Goal: Navigation & Orientation: Find specific page/section

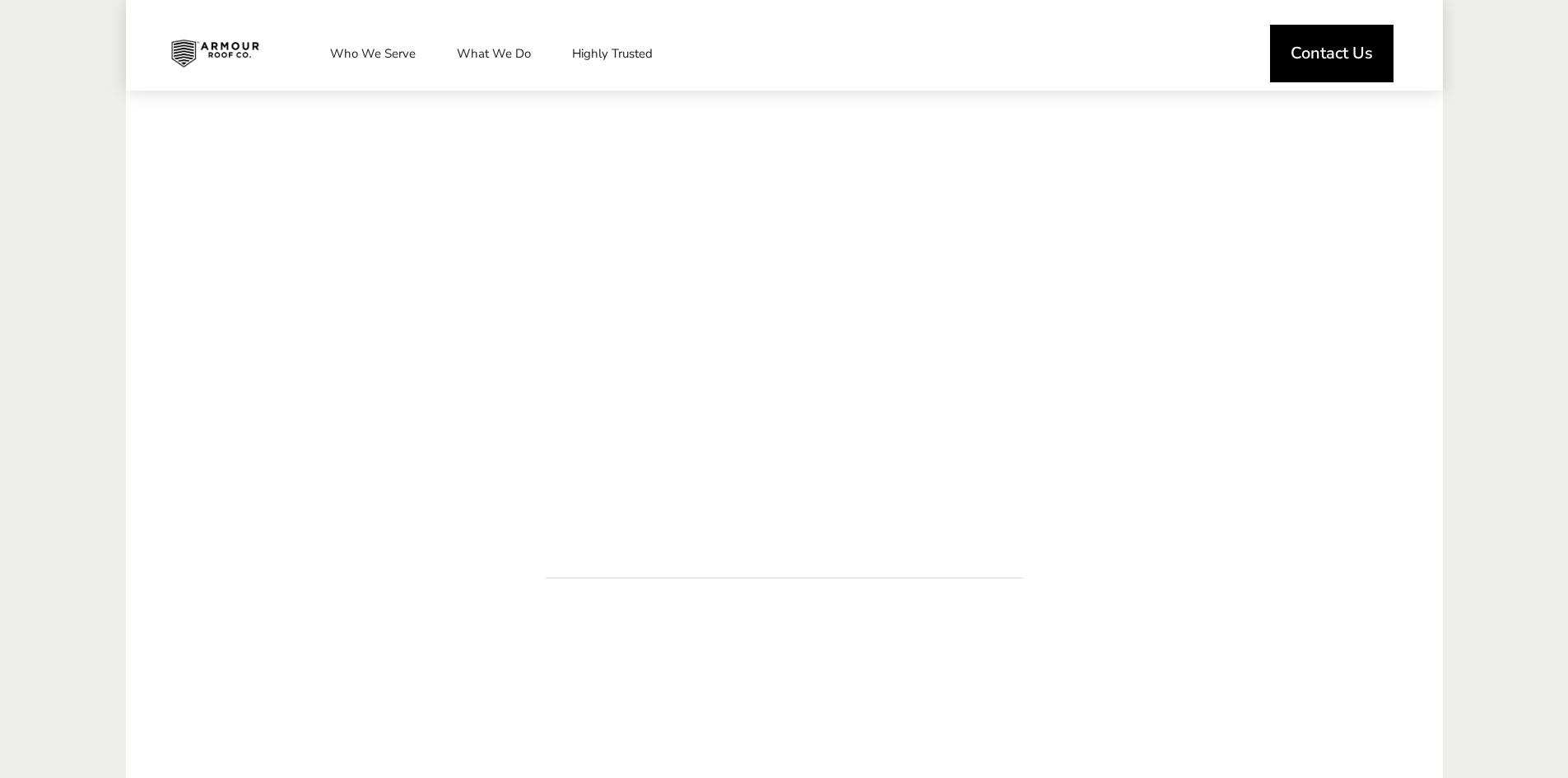
scroll to position [741, 0]
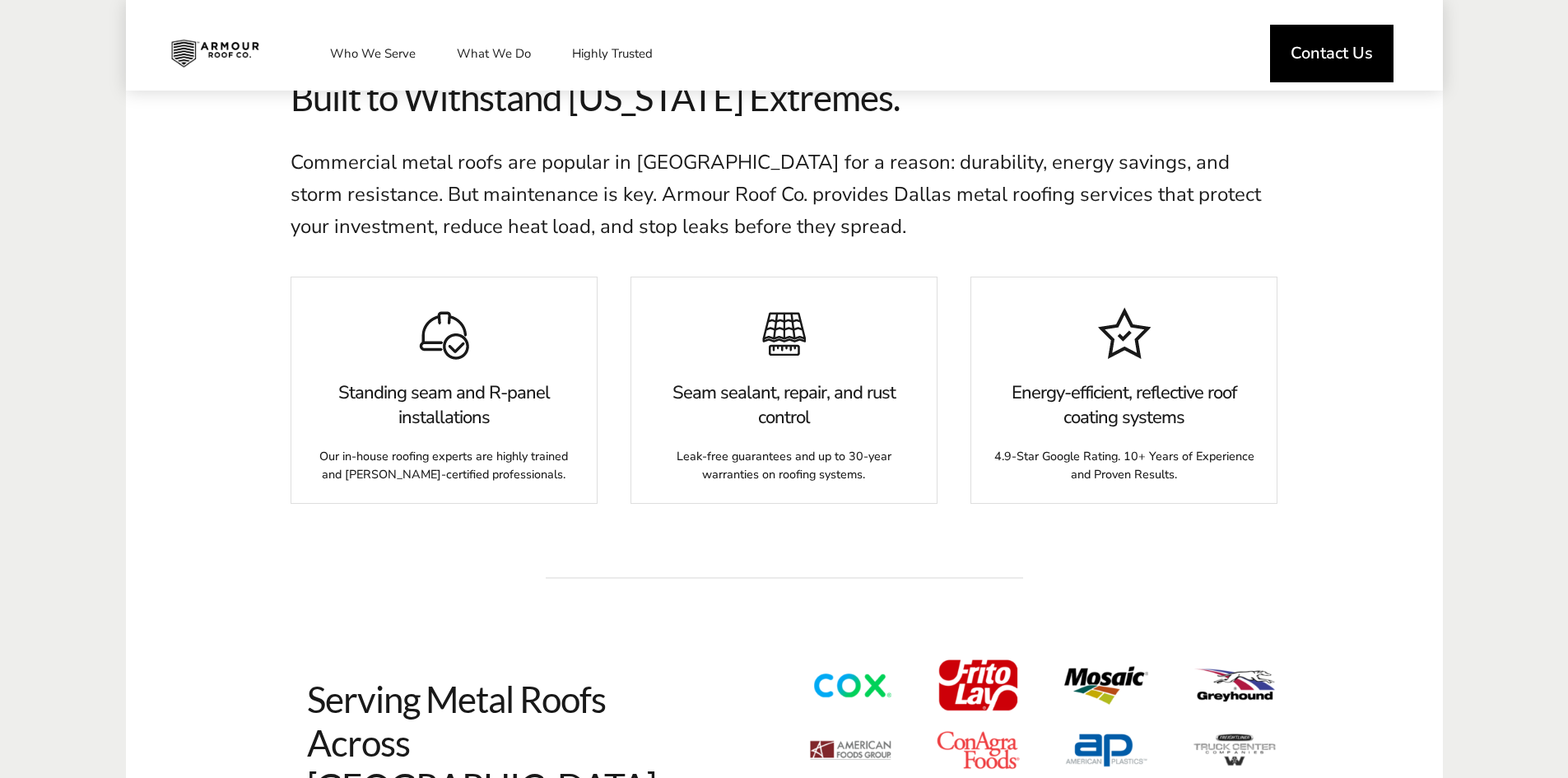
click at [146, 40] on div "Contact Us Who We Serve Service Areas Industry Expertise Flat Roof Facilities M…" at bounding box center [784, 54] width 1316 height 75
click at [183, 49] on img at bounding box center [214, 53] width 114 height 41
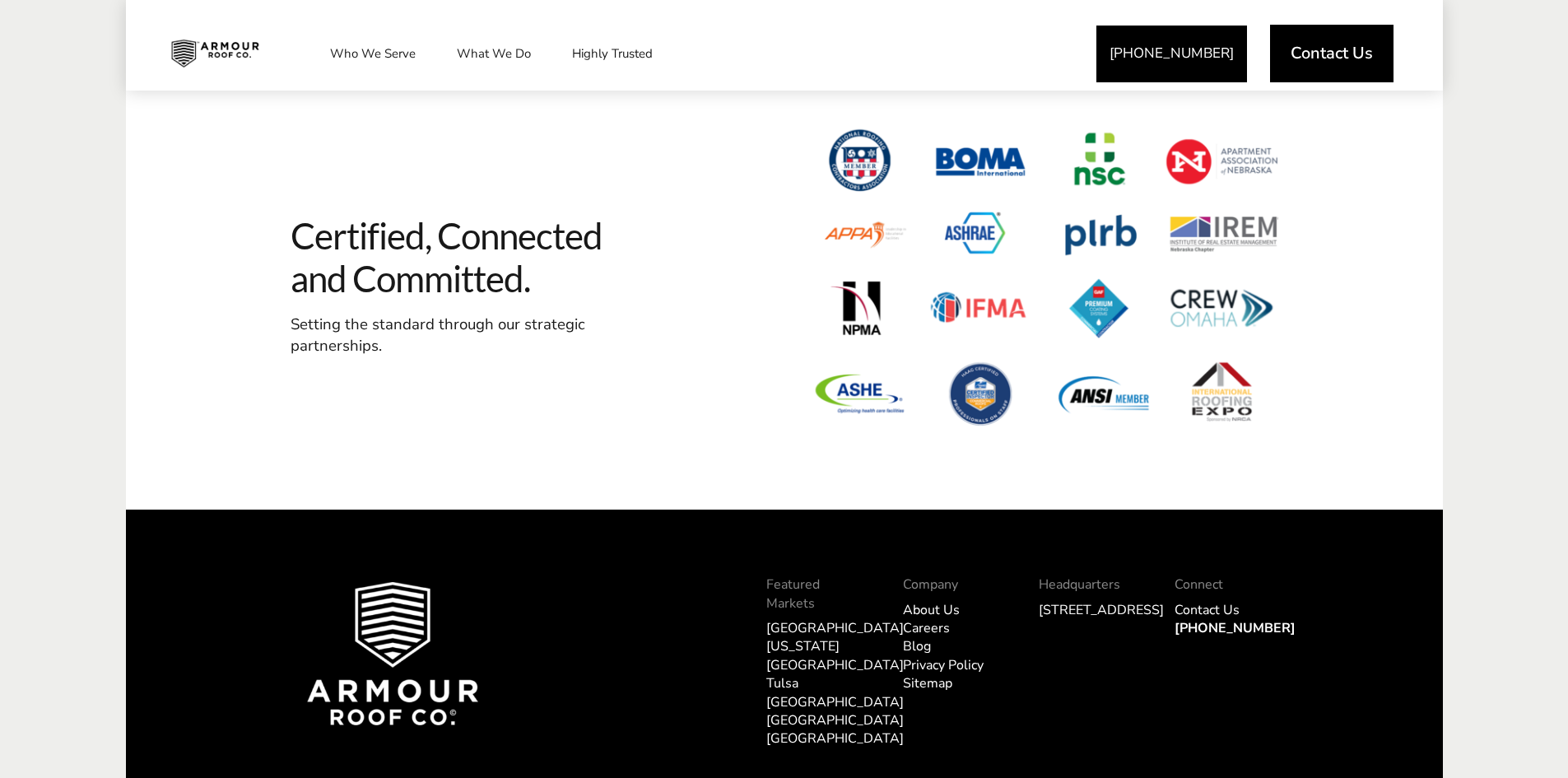
scroll to position [4882, 0]
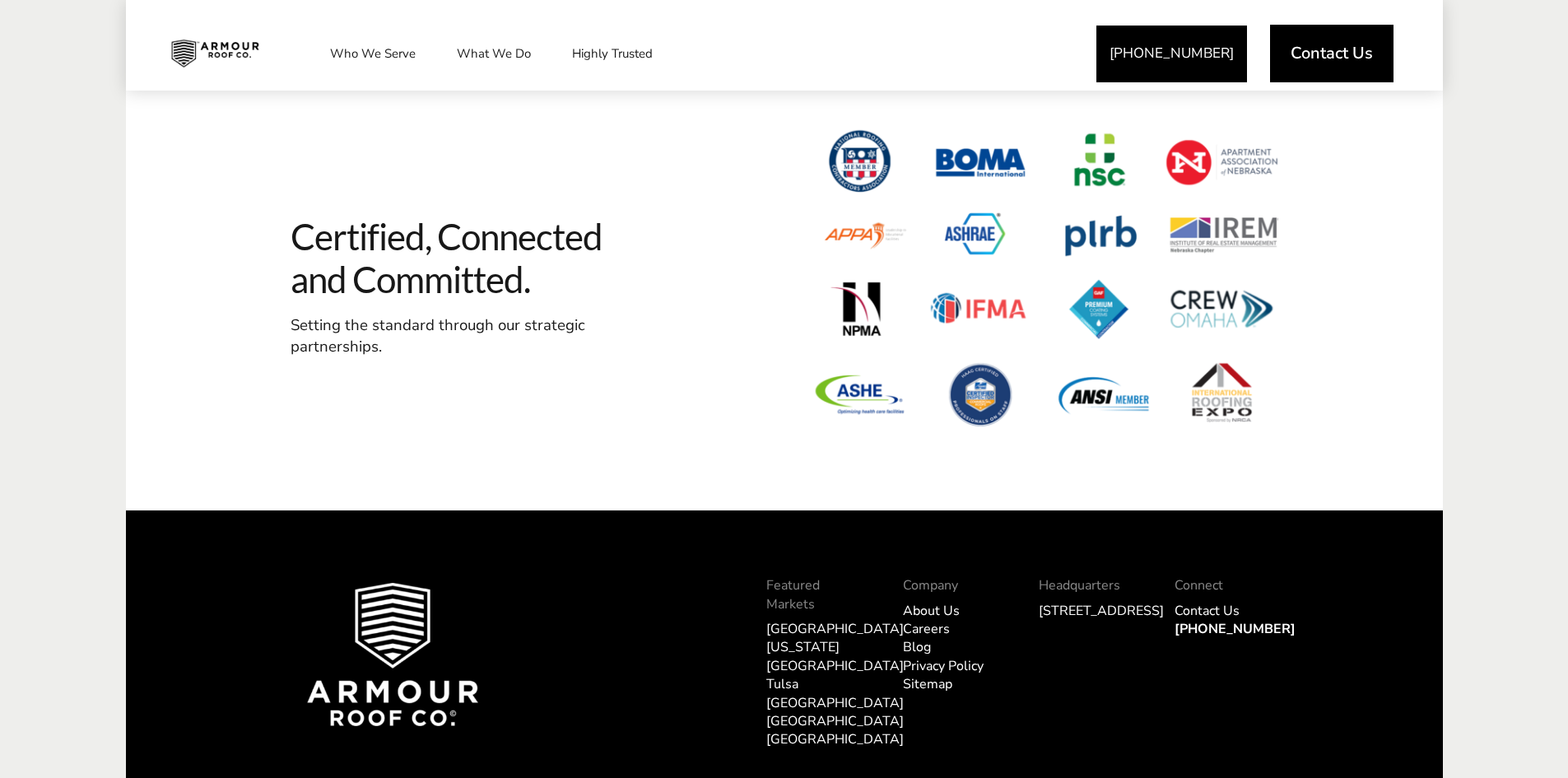
click at [797, 694] on link "[GEOGRAPHIC_DATA]" at bounding box center [834, 703] width 137 height 18
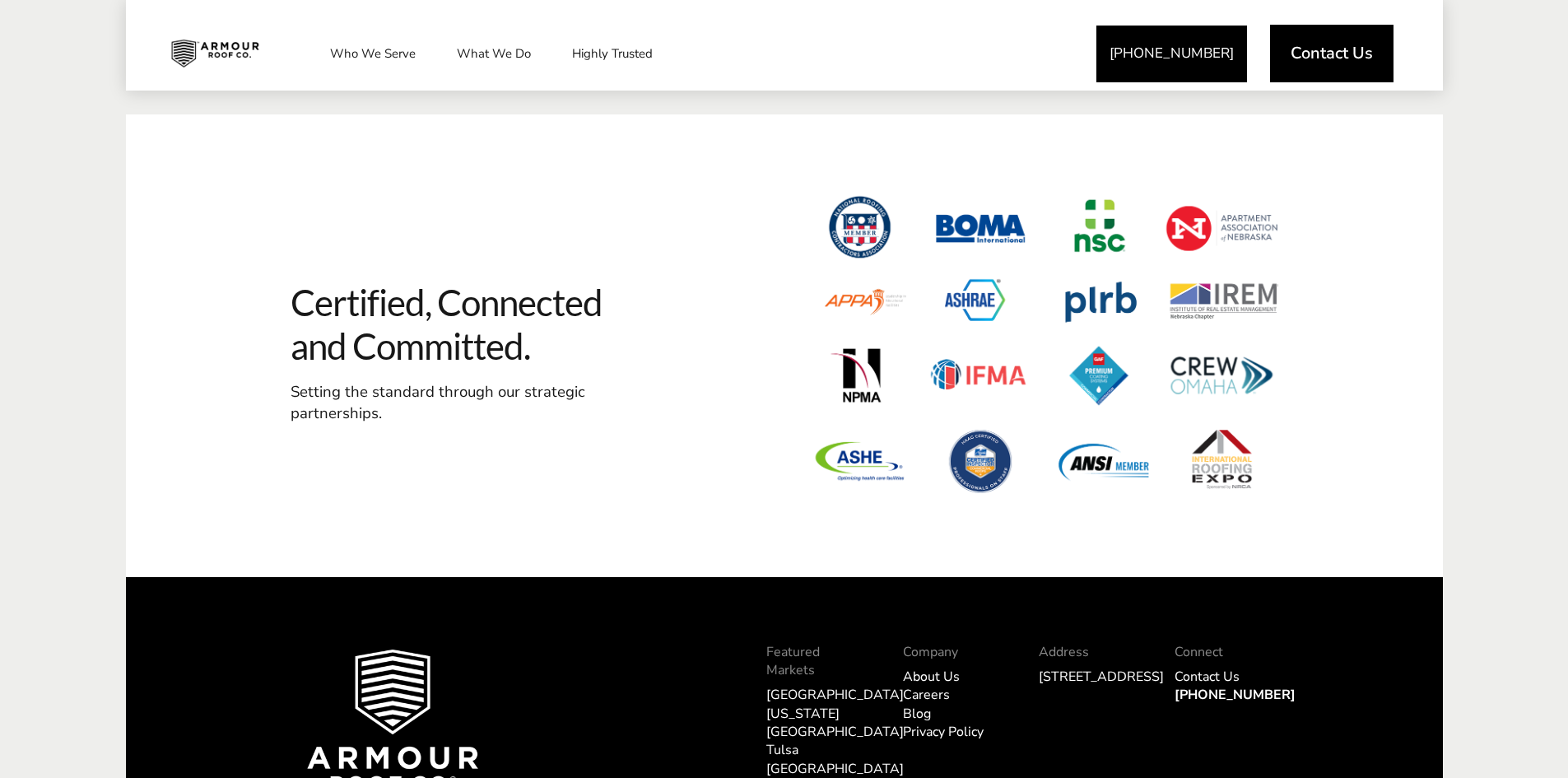
scroll to position [5178, 0]
